Goal: Task Accomplishment & Management: Complete application form

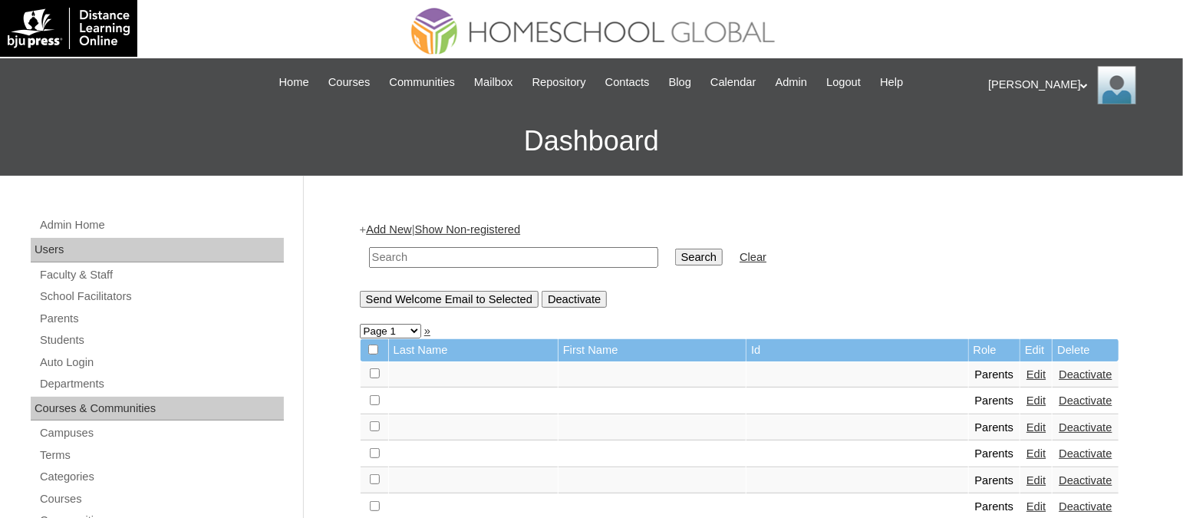
click at [411, 225] on link "Add New" at bounding box center [388, 229] width 45 height 12
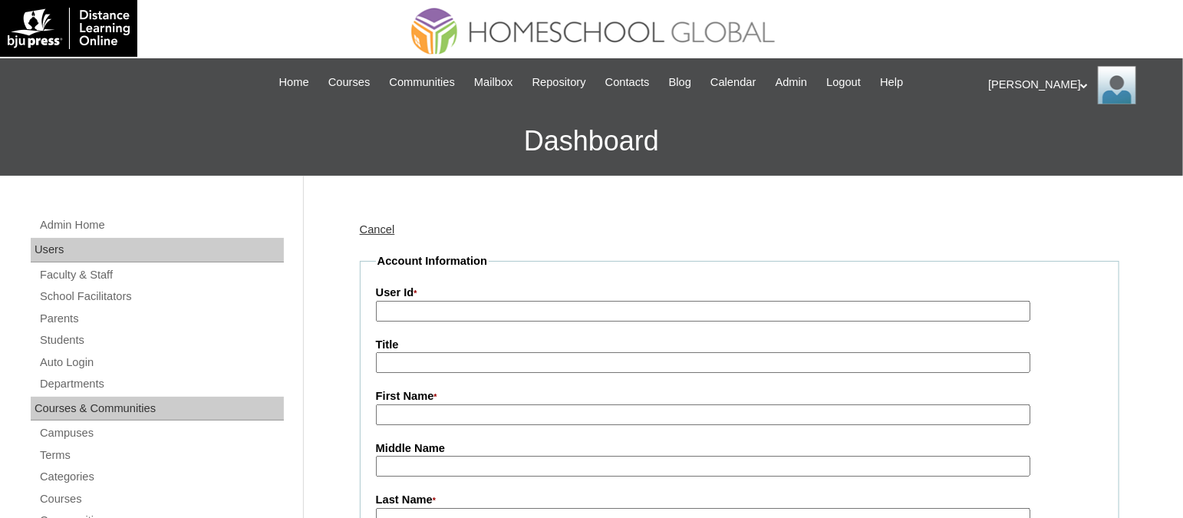
click at [631, 314] on input "User Id *" at bounding box center [703, 311] width 655 height 21
click at [635, 305] on input "User Id *" at bounding box center [703, 311] width 655 height 21
click at [583, 309] on input "User Id *" at bounding box center [703, 311] width 655 height 21
